Goal: Navigation & Orientation: Find specific page/section

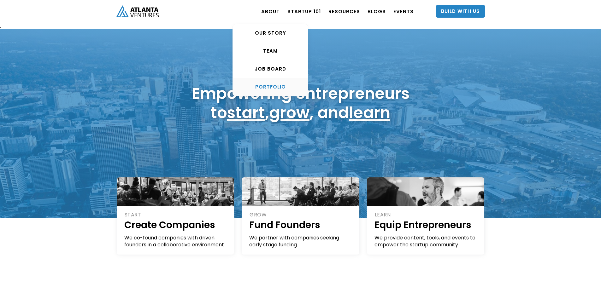
click at [274, 83] on link "PORTFOLIO" at bounding box center [270, 87] width 75 height 18
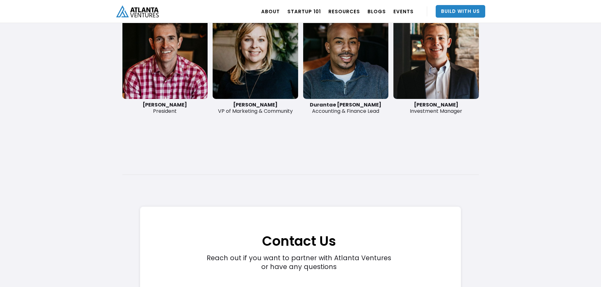
scroll to position [1743, 0]
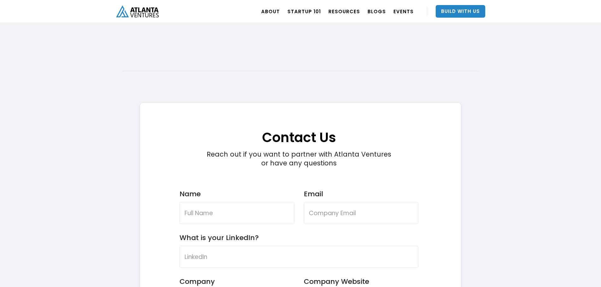
click at [123, 12] on img "home" at bounding box center [137, 11] width 43 height 12
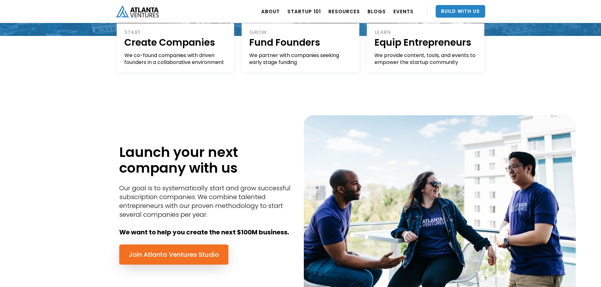
scroll to position [189, 0]
